Goal: Navigation & Orientation: Find specific page/section

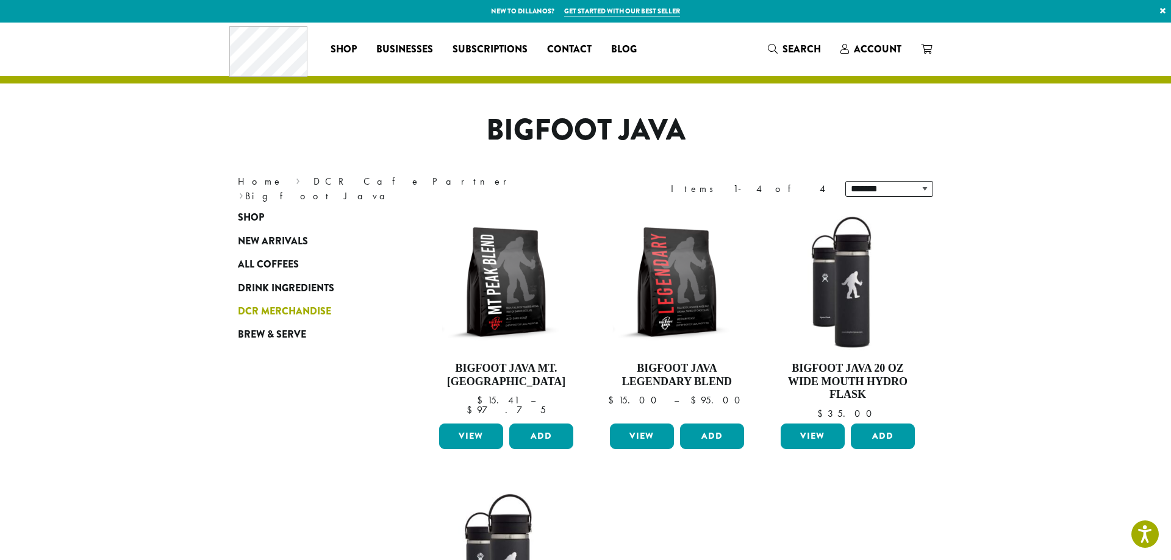
click at [282, 309] on span "DCR Merchandise" at bounding box center [284, 311] width 93 height 15
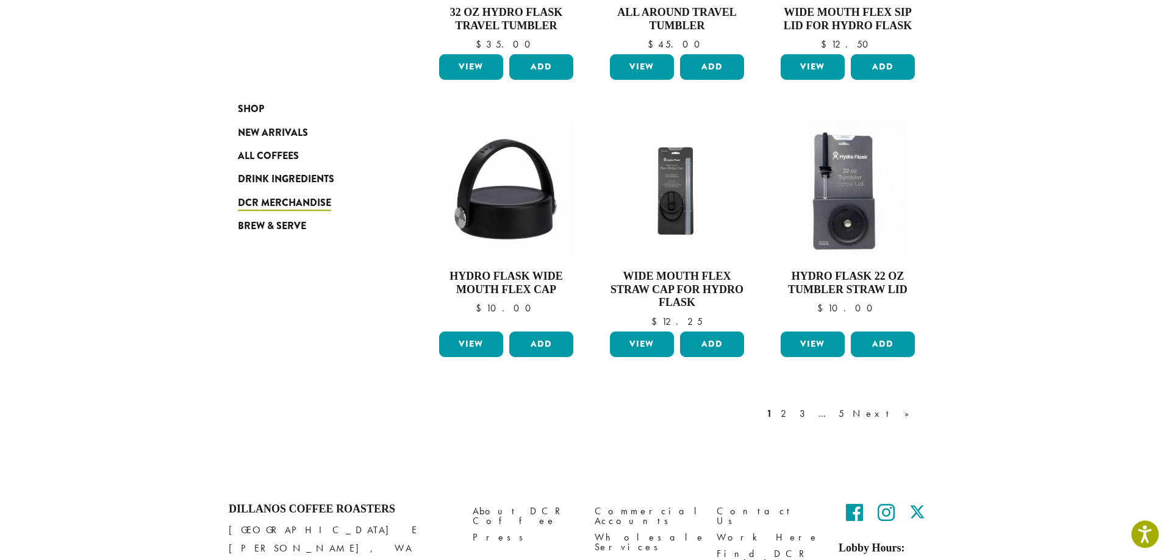
scroll to position [951, 0]
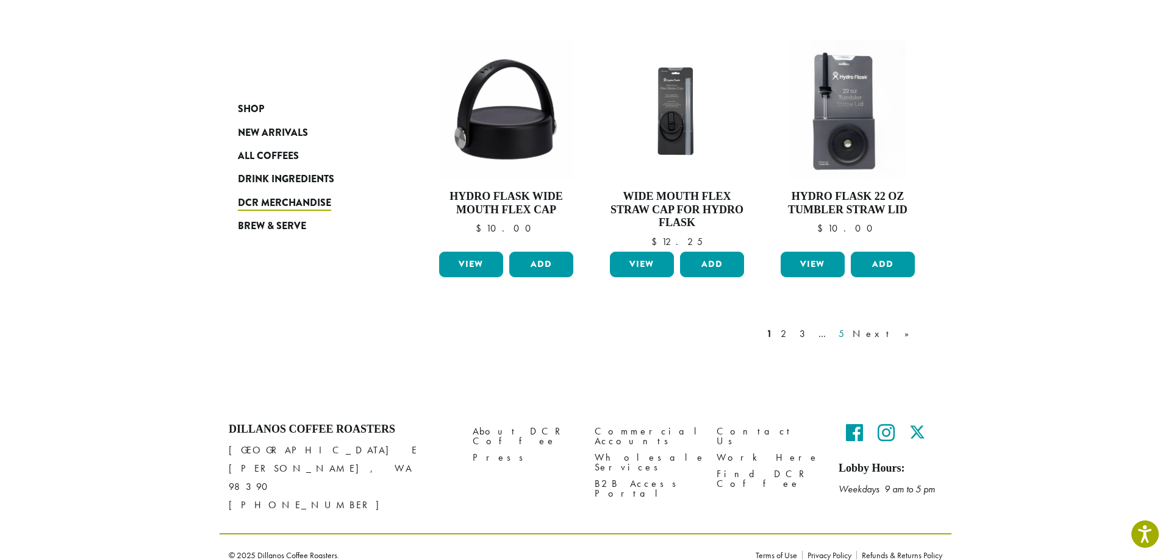
click at [847, 335] on link "5" at bounding box center [841, 334] width 10 height 15
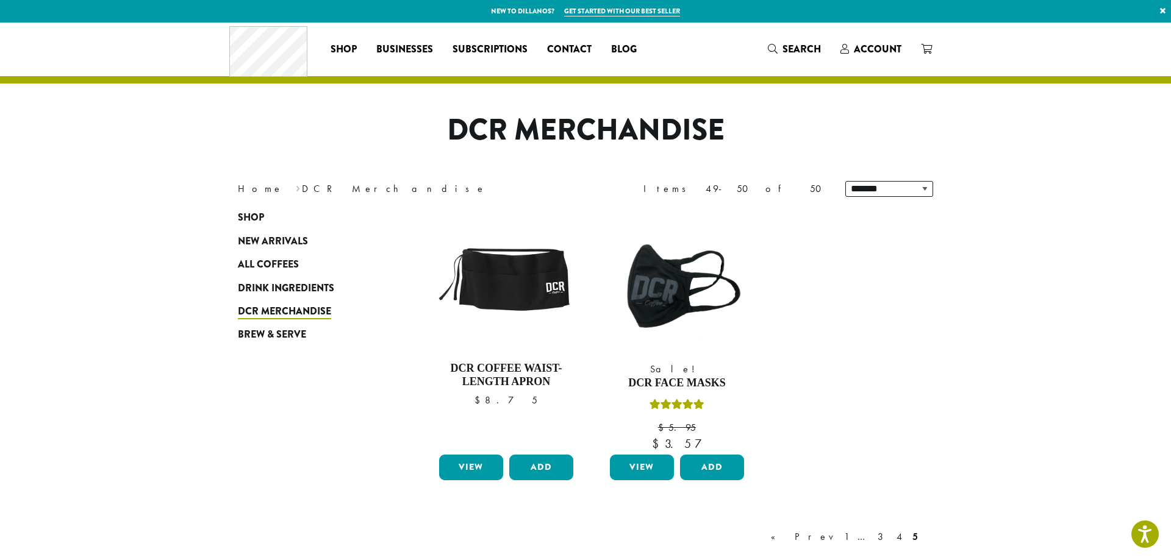
scroll to position [203, 0]
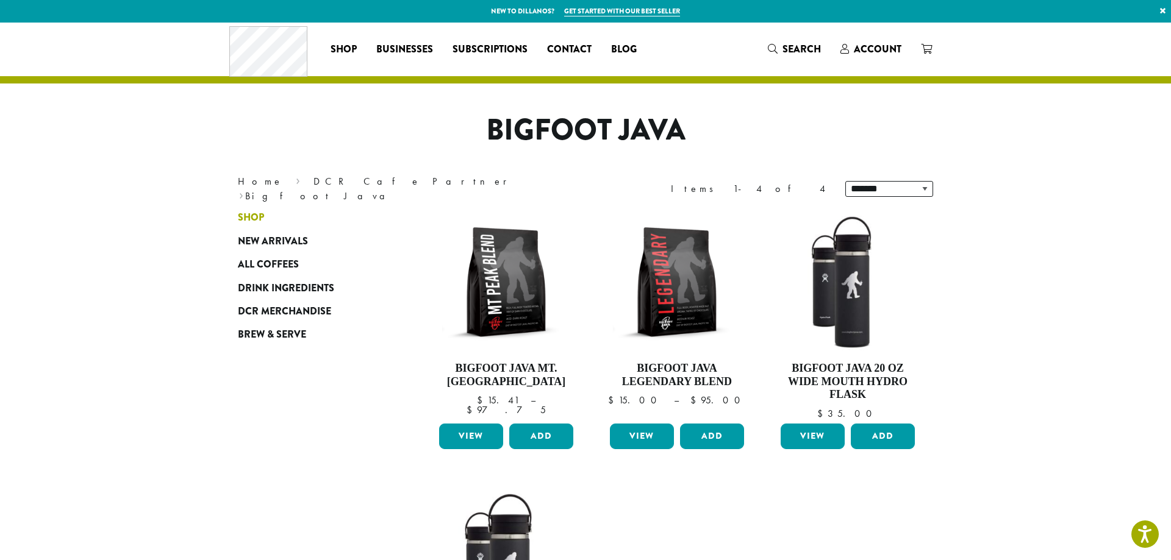
click at [249, 214] on span "Shop" at bounding box center [251, 217] width 26 height 15
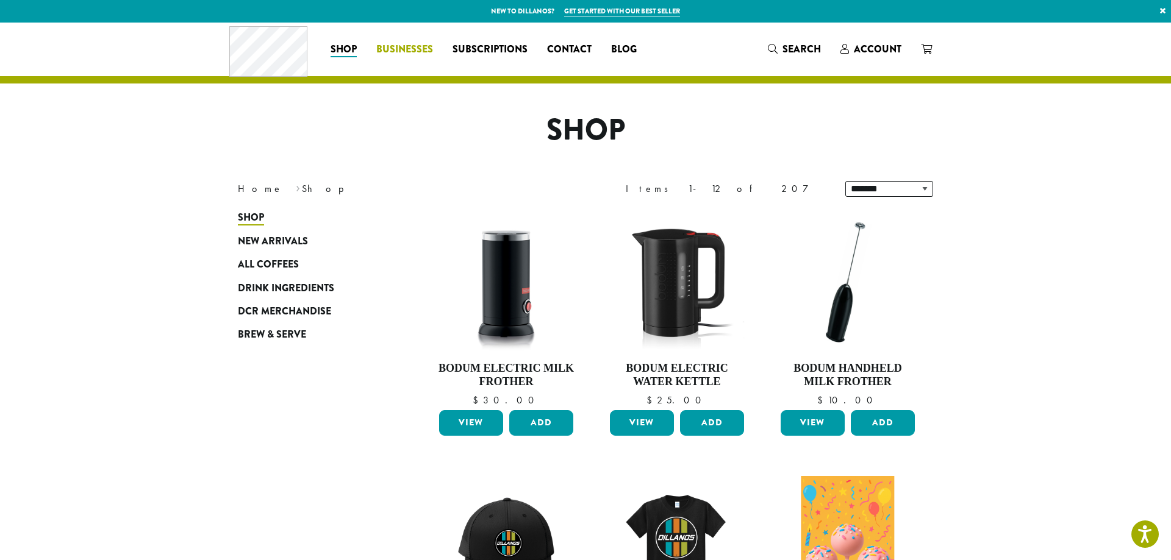
click at [407, 46] on span "Businesses" at bounding box center [404, 49] width 57 height 15
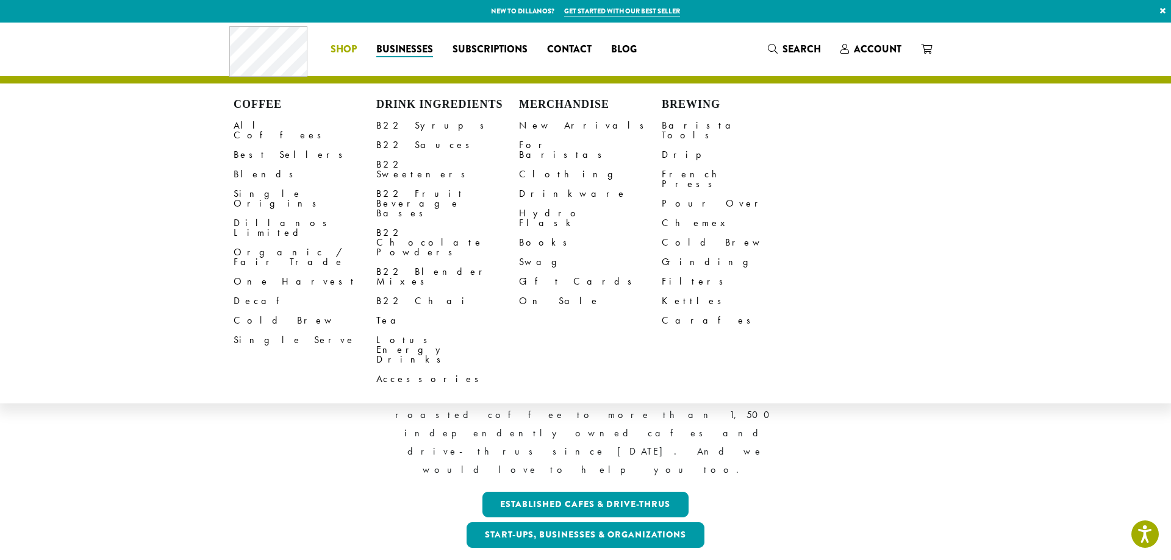
click at [344, 48] on li "Coffee All Coffees Best Sellers Blends Single Origins Dillanos Limited Organic …" at bounding box center [344, 50] width 46 height 20
click at [342, 46] on span "Shop" at bounding box center [344, 49] width 26 height 15
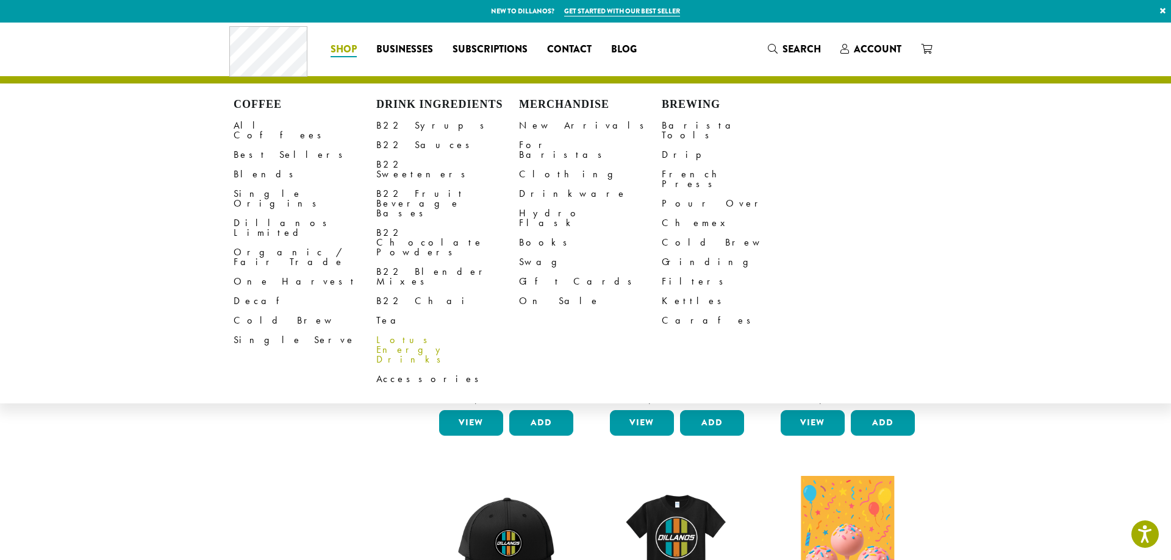
click at [407, 331] on link "Lotus Energy Drinks" at bounding box center [447, 350] width 143 height 39
